Goal: Information Seeking & Learning: Find specific page/section

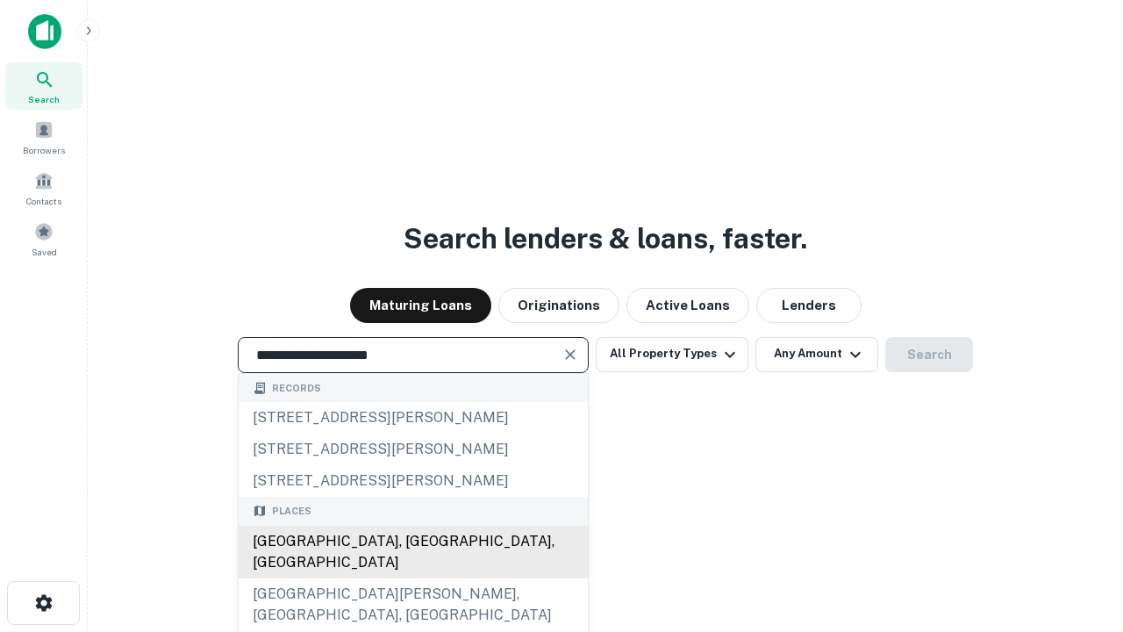
click at [412, 578] on div "[GEOGRAPHIC_DATA], [GEOGRAPHIC_DATA], [GEOGRAPHIC_DATA]" at bounding box center [413, 552] width 349 height 53
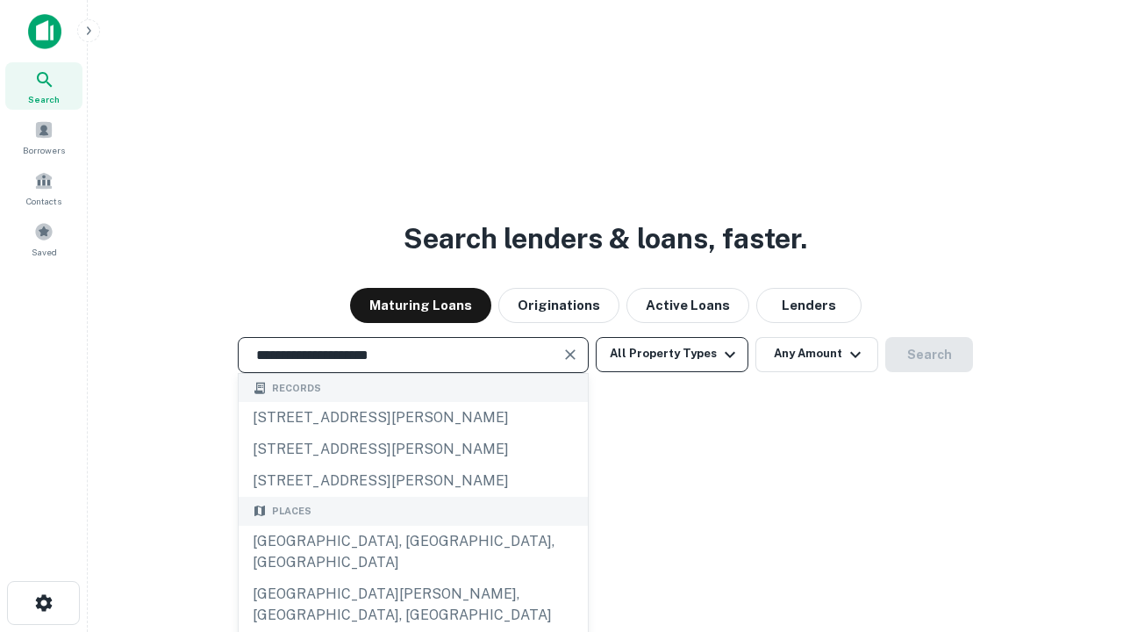
type input "**********"
click at [672, 354] on button "All Property Types" at bounding box center [672, 354] width 153 height 35
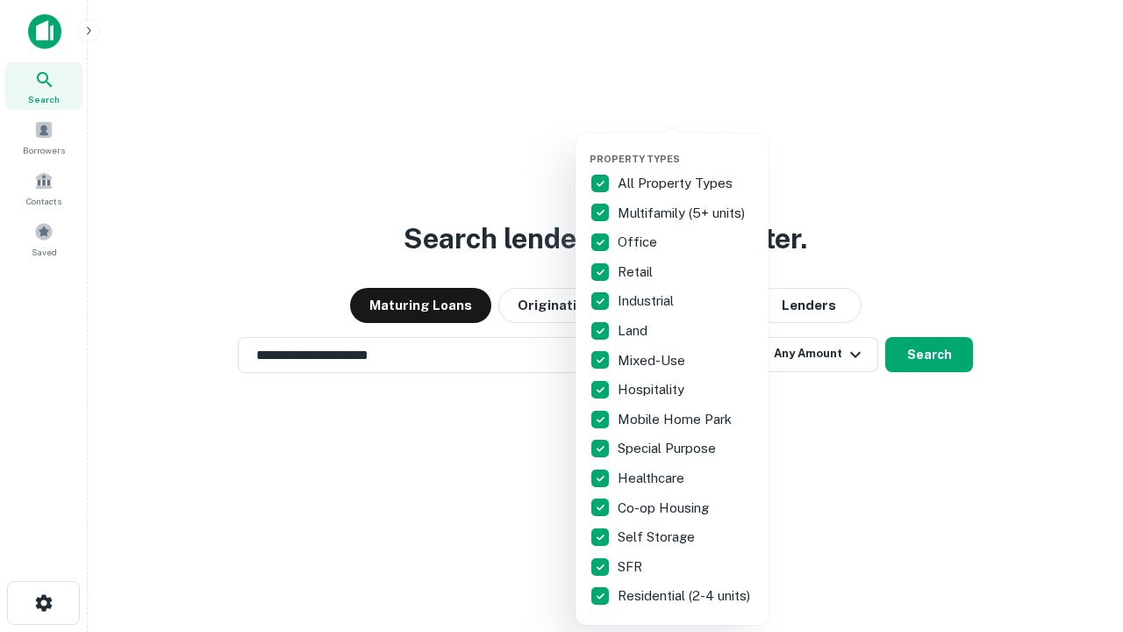
click at [686, 147] on button "button" at bounding box center [686, 147] width 193 height 1
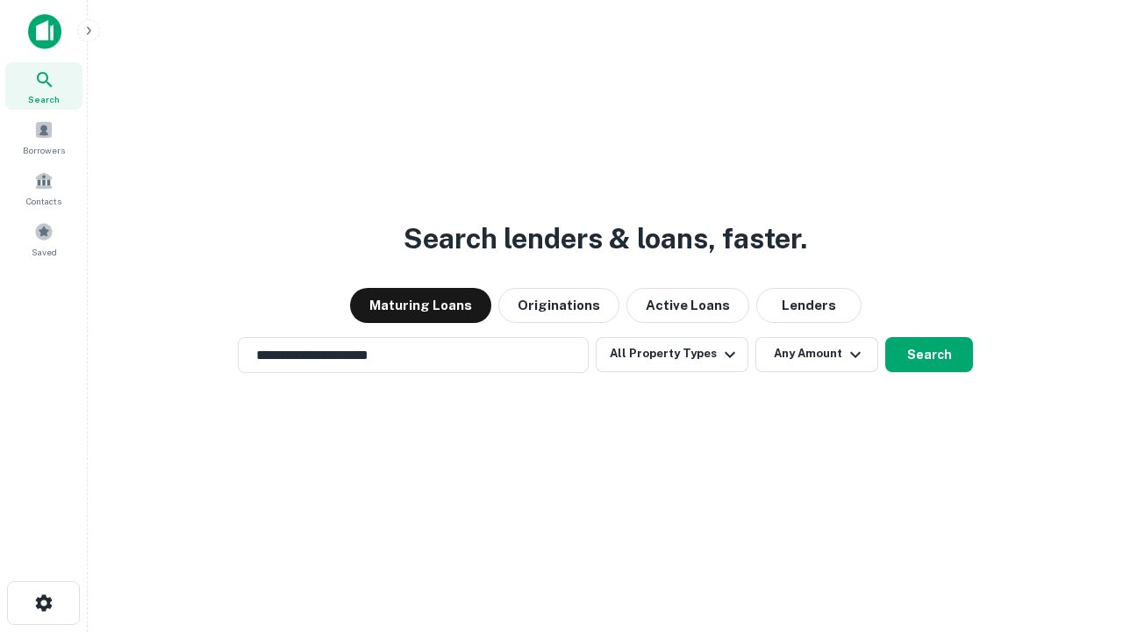
scroll to position [27, 0]
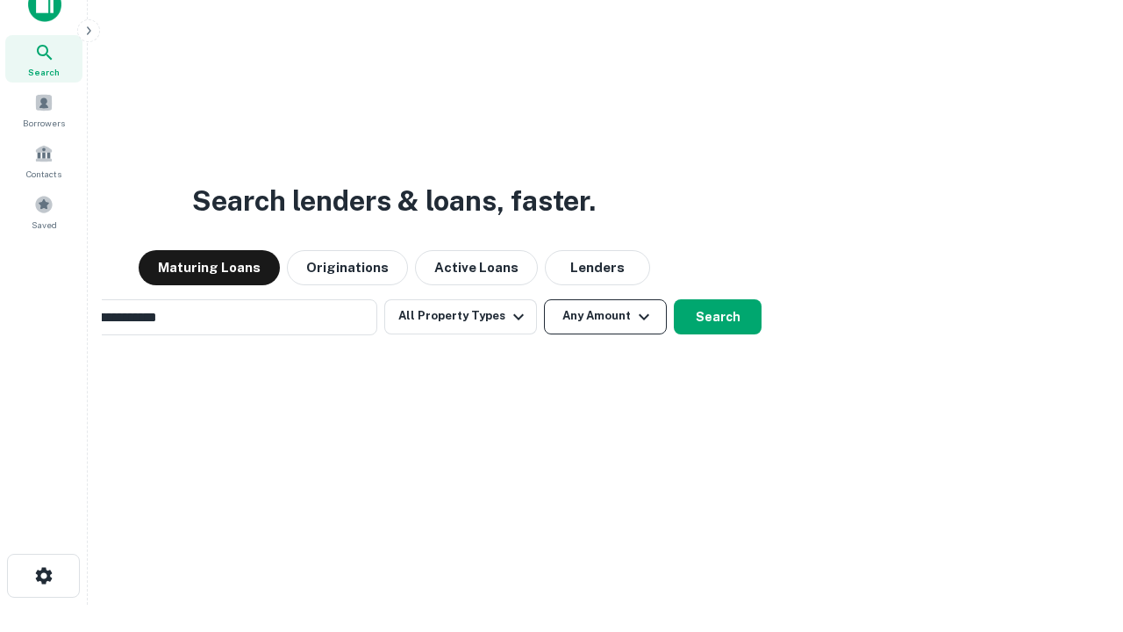
click at [544, 299] on button "Any Amount" at bounding box center [605, 316] width 123 height 35
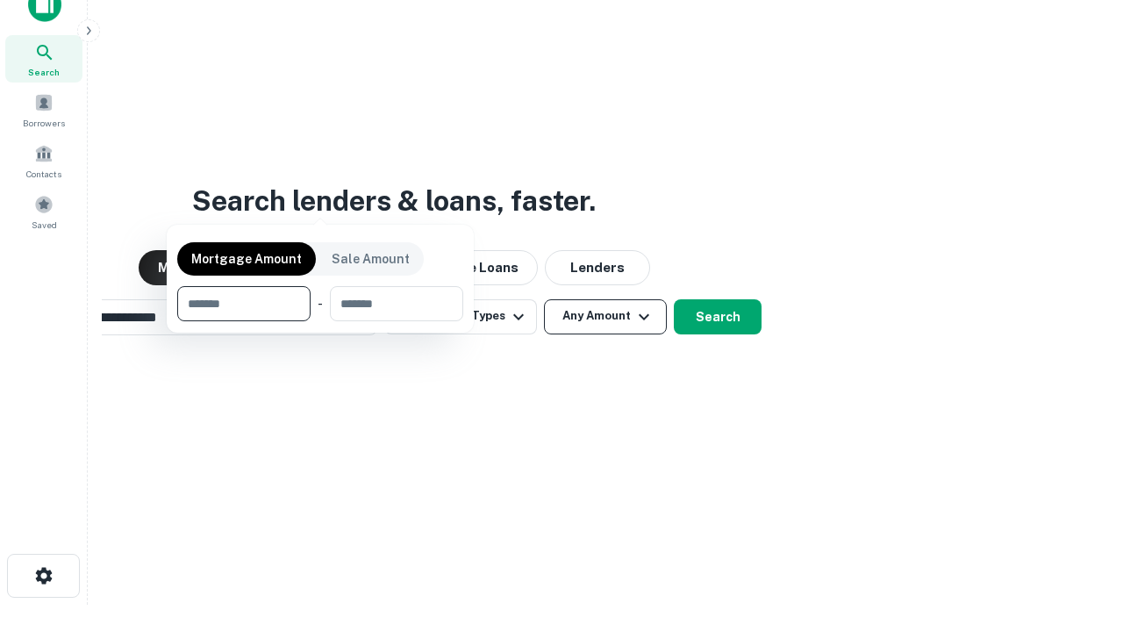
scroll to position [28, 0]
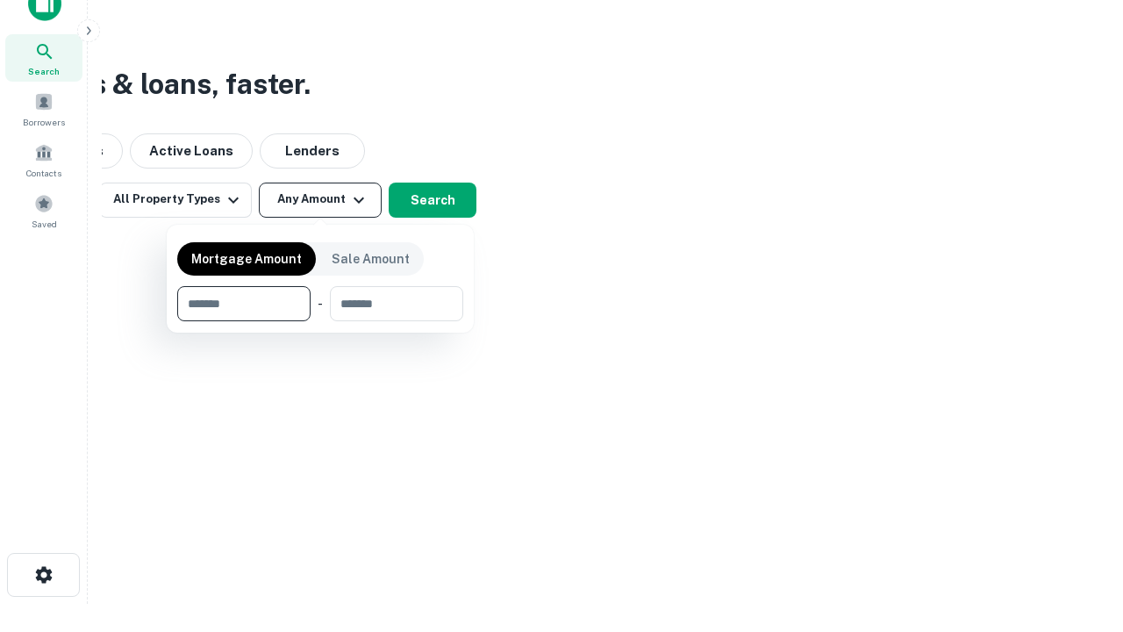
type input "*******"
click at [320, 321] on button "button" at bounding box center [320, 321] width 286 height 1
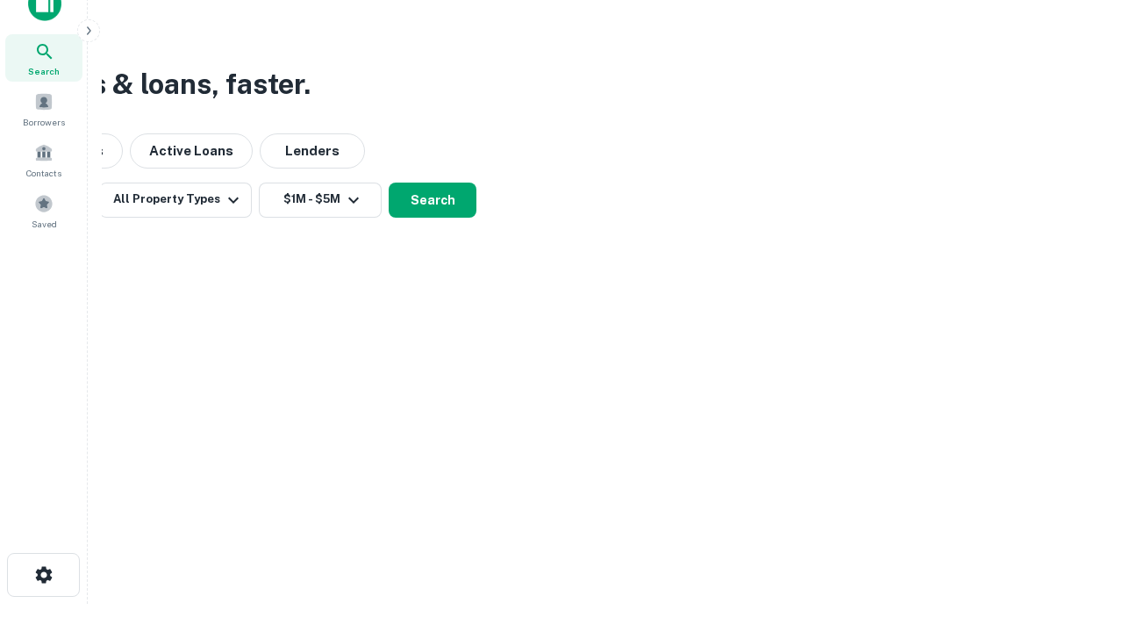
scroll to position [27, 0]
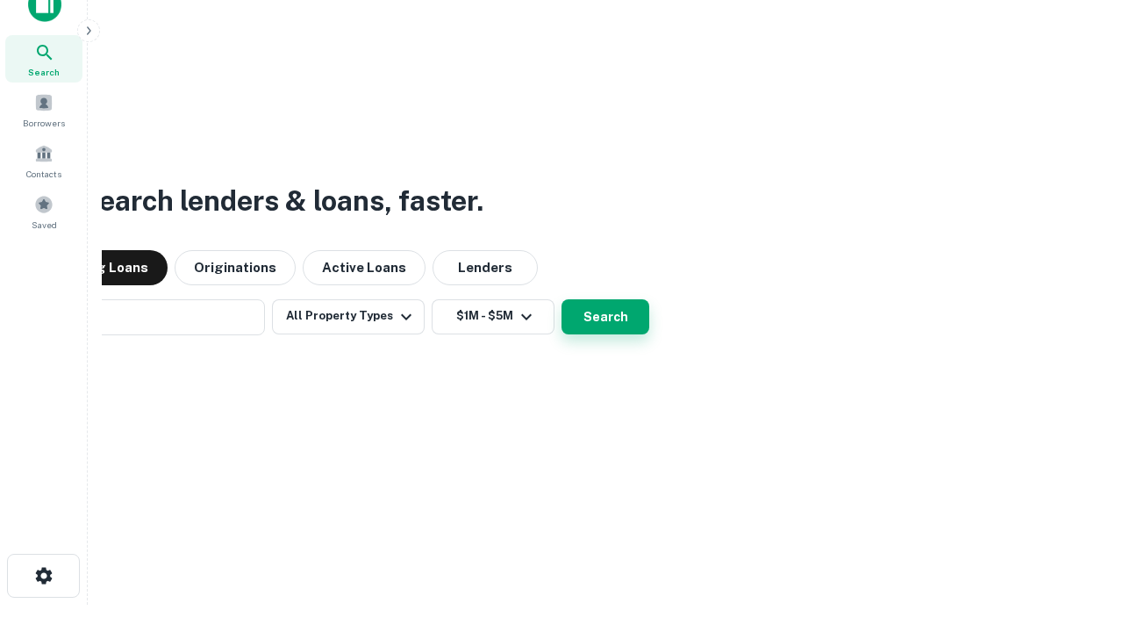
click at [562, 299] on button "Search" at bounding box center [606, 316] width 88 height 35
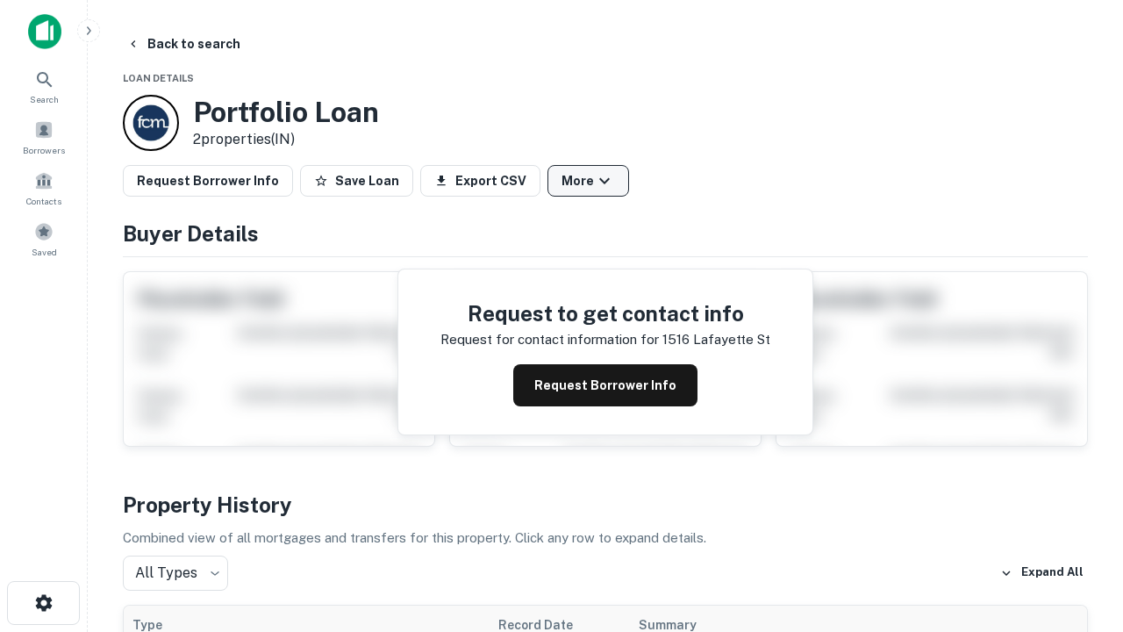
click at [588, 181] on button "More" at bounding box center [589, 181] width 82 height 32
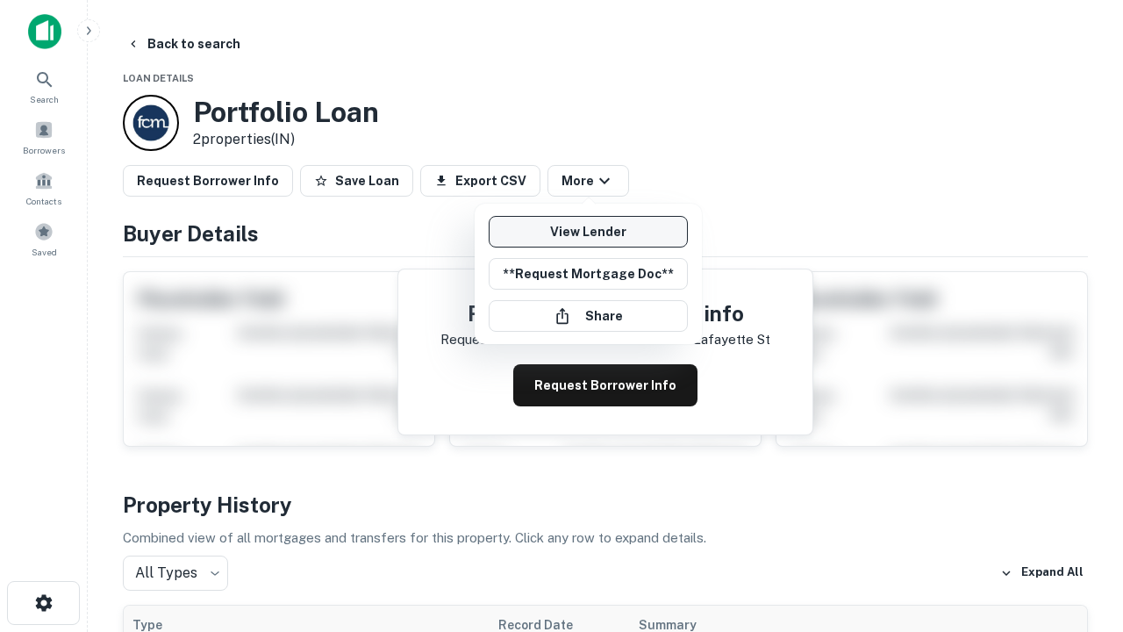
click at [588, 232] on link "View Lender" at bounding box center [588, 232] width 199 height 32
